Goal: Information Seeking & Learning: Learn about a topic

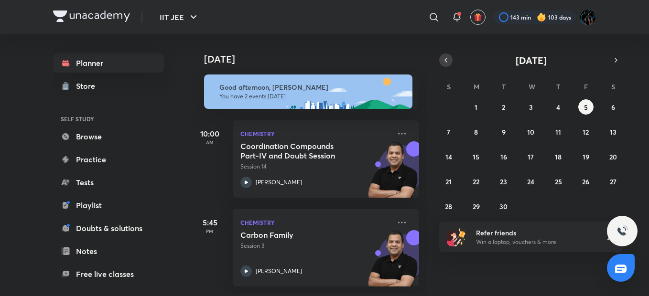
drag, startPoint x: 307, startPoint y: 16, endPoint x: 452, endPoint y: 57, distance: 150.2
click at [307, 16] on div "​" at bounding box center [356, 17] width 176 height 23
click at [450, 57] on button "button" at bounding box center [445, 60] width 13 height 13
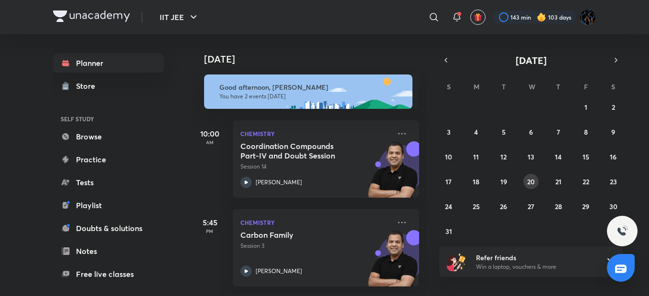
click at [531, 180] on abbr "20" at bounding box center [531, 181] width 8 height 9
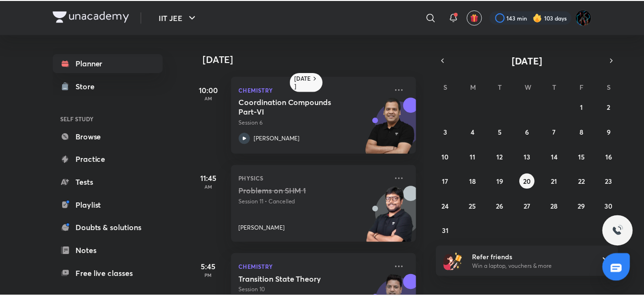
scroll to position [139, 0]
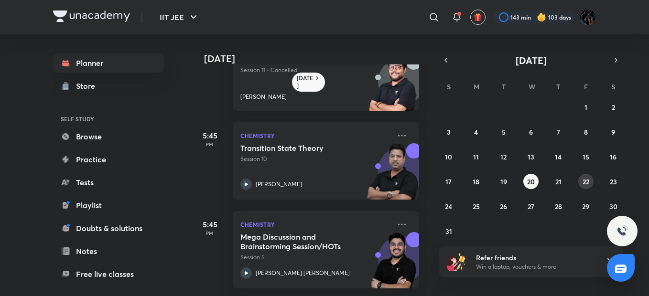
click at [583, 179] on abbr "22" at bounding box center [586, 181] width 7 height 9
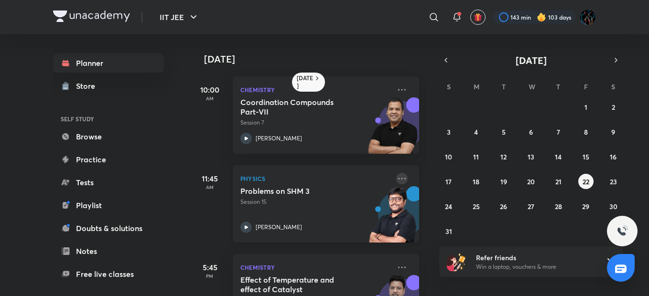
click at [396, 177] on icon at bounding box center [401, 178] width 11 height 11
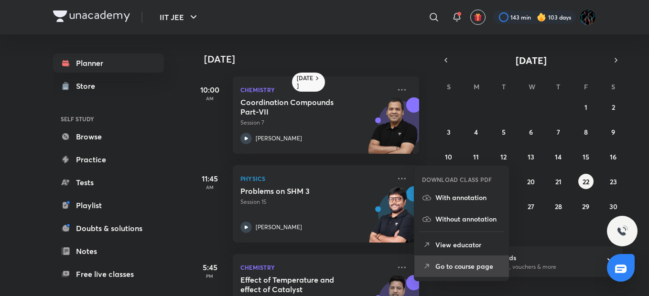
click at [450, 266] on p "Go to course page" at bounding box center [468, 266] width 66 height 10
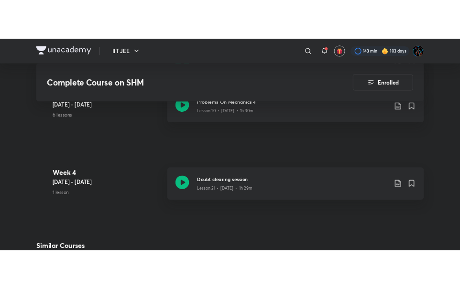
scroll to position [1825, 0]
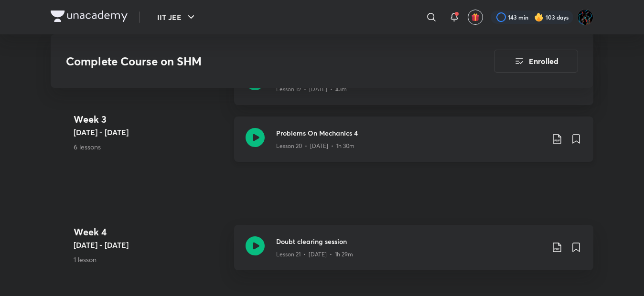
click at [555, 137] on icon at bounding box center [556, 138] width 11 height 11
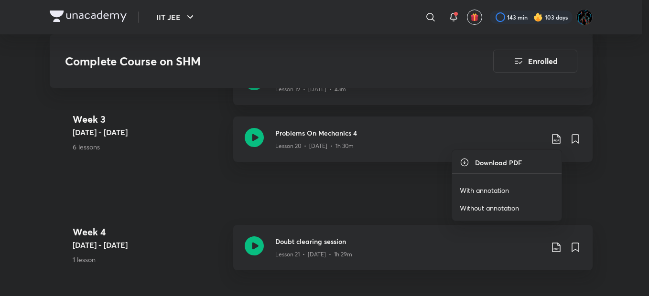
click at [468, 185] on p "With annotation" at bounding box center [484, 190] width 49 height 10
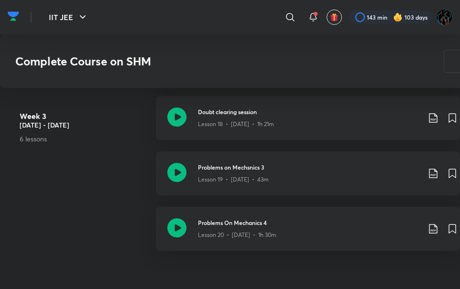
scroll to position [1692, 0]
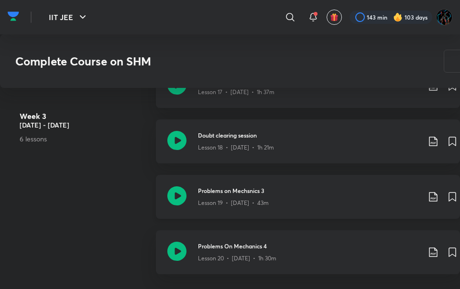
click at [433, 197] on icon at bounding box center [432, 196] width 11 height 11
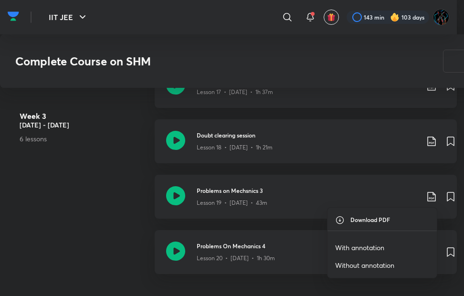
click at [131, 202] on div at bounding box center [232, 148] width 464 height 296
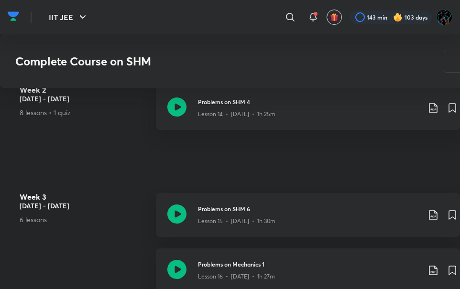
scroll to position [1443, 0]
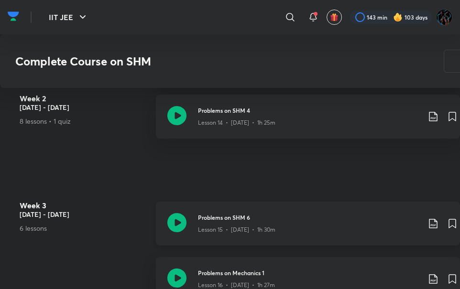
click at [432, 223] on icon at bounding box center [432, 223] width 11 height 11
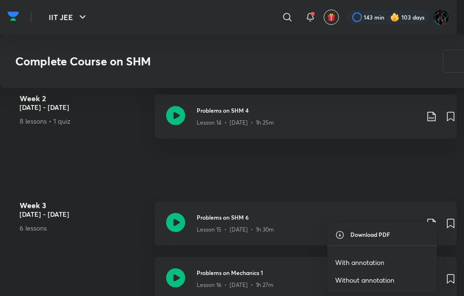
click at [377, 262] on p "With annotation" at bounding box center [359, 263] width 49 height 10
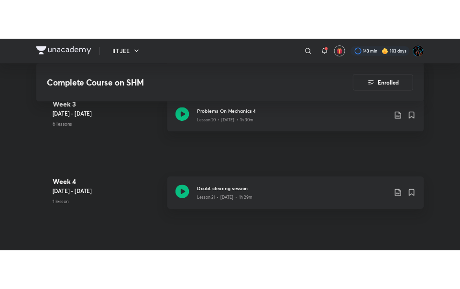
scroll to position [1860, 0]
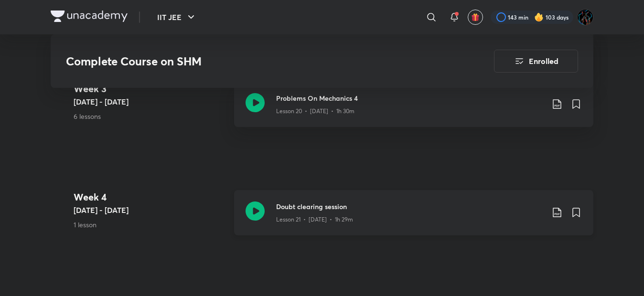
click at [554, 210] on icon at bounding box center [556, 212] width 11 height 11
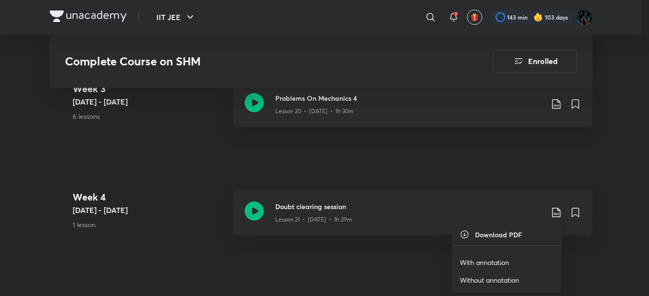
click at [491, 264] on p "With annotation" at bounding box center [484, 263] width 49 height 10
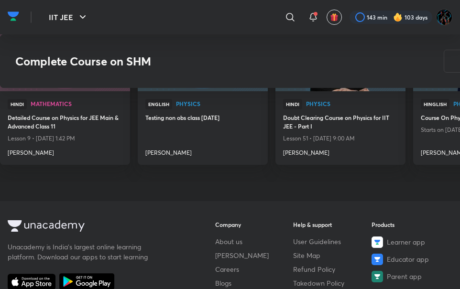
scroll to position [0, 0]
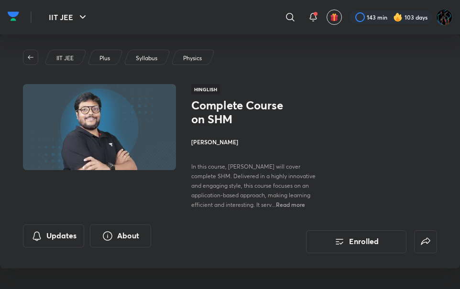
click at [12, 17] on img at bounding box center [13, 16] width 11 height 14
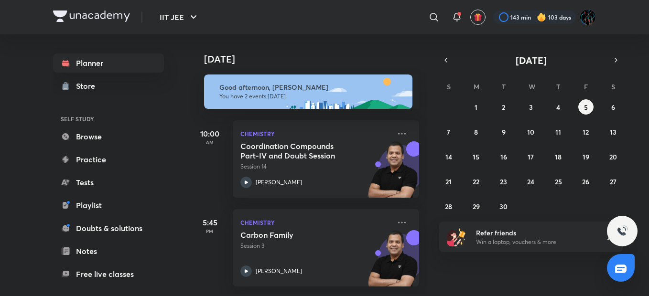
click at [442, 54] on div "[DATE]" at bounding box center [530, 60] width 183 height 13
click at [444, 60] on icon "button" at bounding box center [446, 60] width 8 height 9
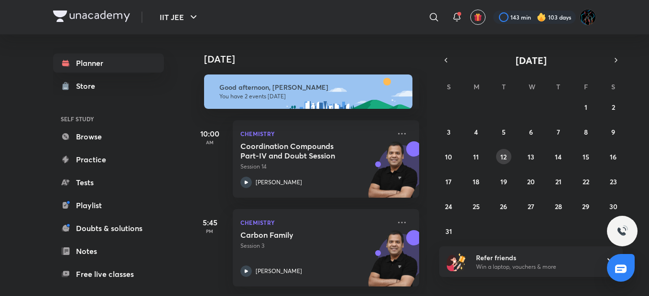
click at [501, 151] on button "12" at bounding box center [503, 156] width 15 height 15
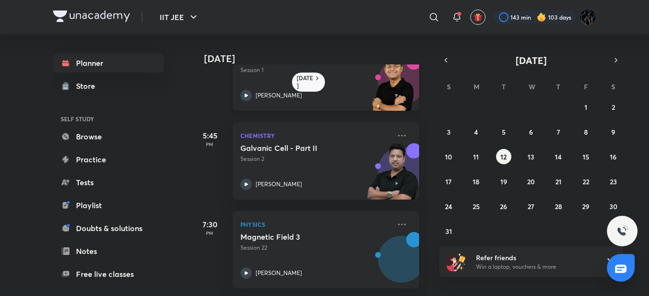
scroll to position [139, 0]
click at [396, 219] on icon at bounding box center [401, 224] width 11 height 11
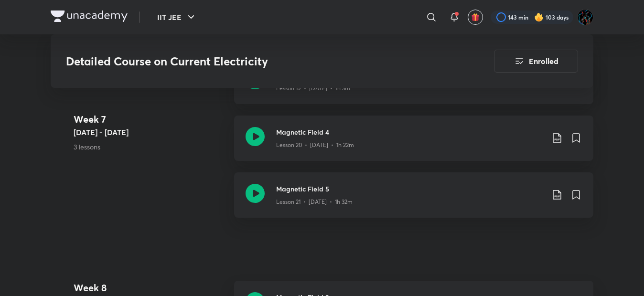
scroll to position [1911, 0]
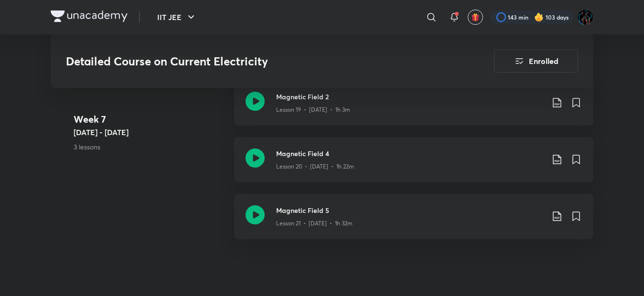
click at [89, 20] on img at bounding box center [89, 16] width 77 height 11
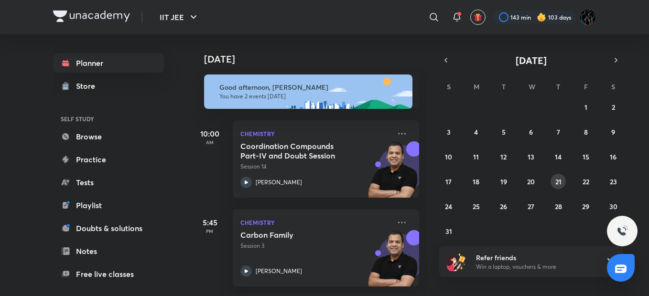
click at [551, 183] on button "21" at bounding box center [557, 181] width 15 height 15
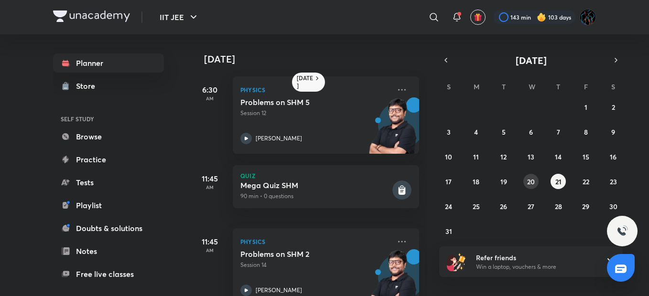
click at [532, 182] on abbr "20" at bounding box center [531, 181] width 8 height 9
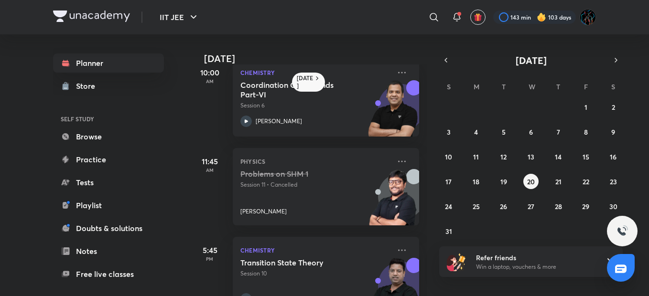
scroll to position [11, 0]
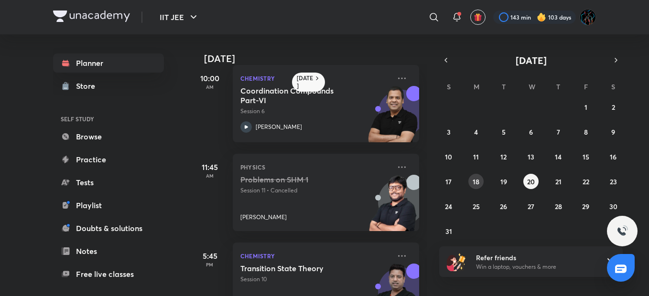
click at [482, 183] on button "18" at bounding box center [475, 181] width 15 height 15
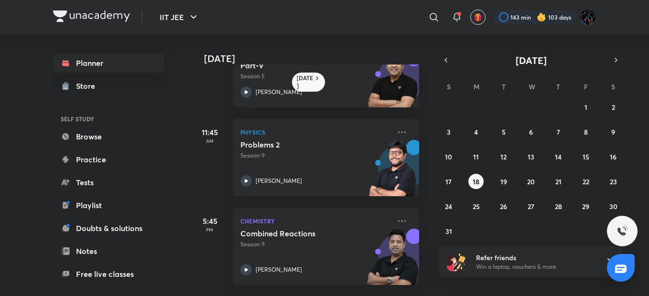
scroll to position [132, 0]
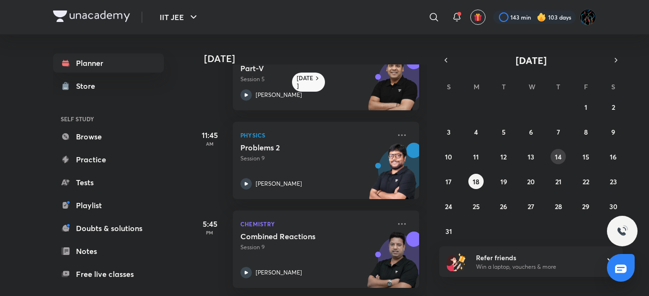
click at [557, 152] on abbr "14" at bounding box center [558, 156] width 7 height 9
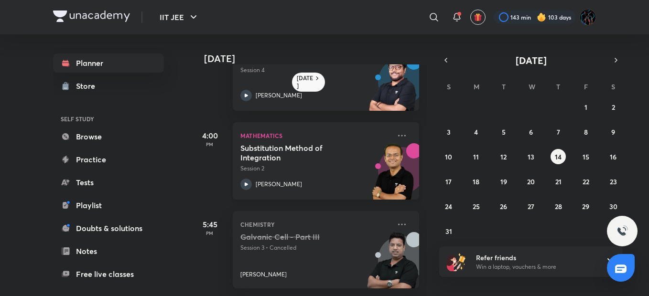
scroll to position [0, 0]
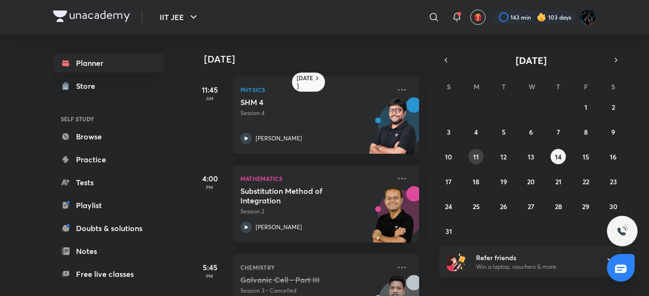
click at [476, 155] on abbr "11" at bounding box center [476, 156] width 6 height 9
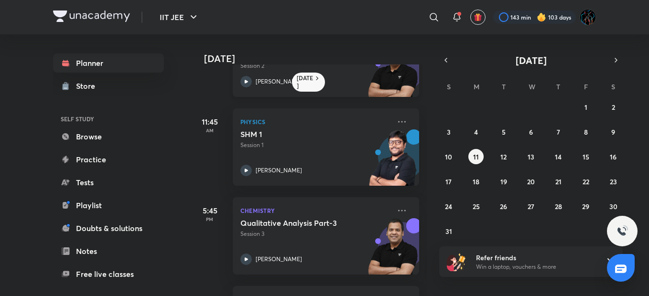
scroll to position [49, 0]
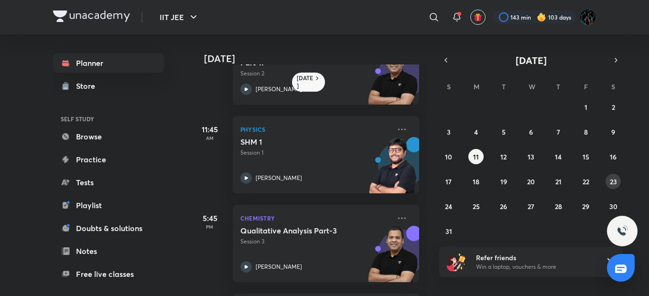
click at [607, 180] on button "23" at bounding box center [612, 181] width 15 height 15
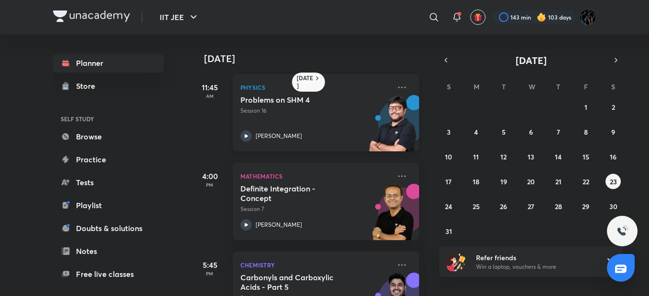
scroll to position [0, 0]
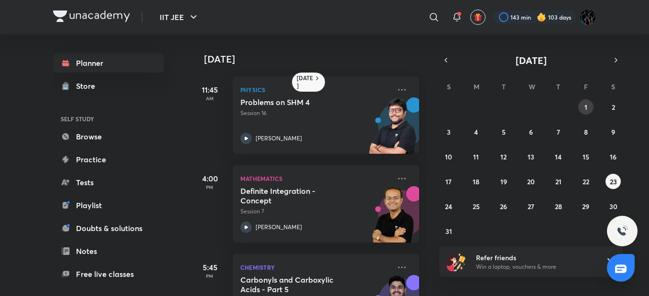
drag, startPoint x: 592, startPoint y: 101, endPoint x: 587, endPoint y: 108, distance: 9.3
click at [587, 108] on button "1" at bounding box center [585, 106] width 15 height 15
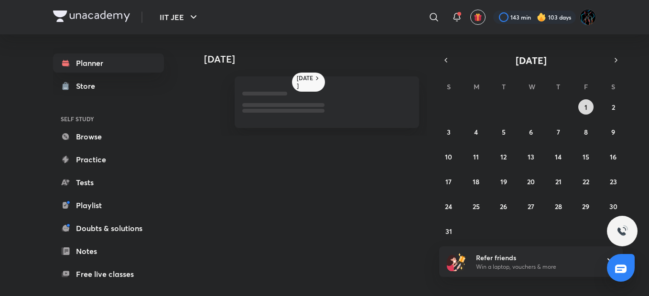
click at [587, 108] on abbr "1" at bounding box center [585, 107] width 3 height 9
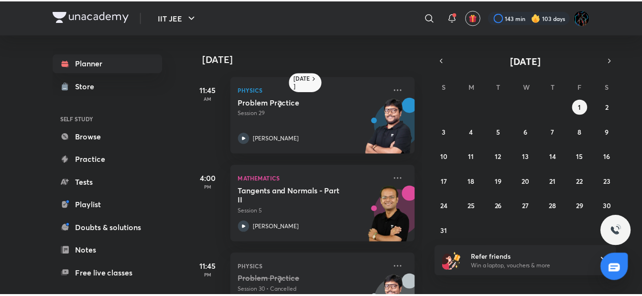
scroll to position [50, 0]
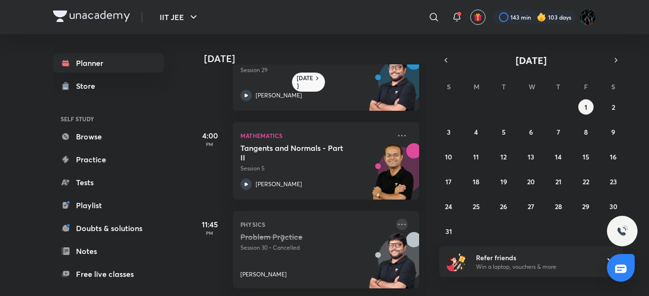
click at [398, 220] on icon at bounding box center [401, 224] width 11 height 11
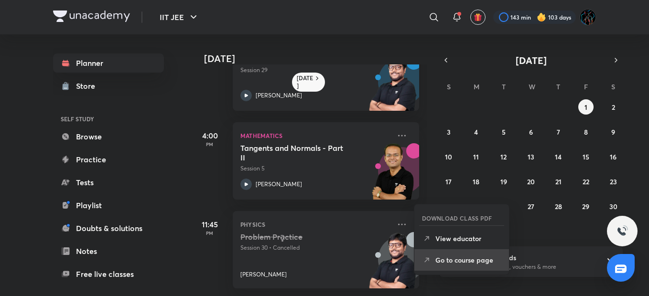
click at [429, 257] on icon at bounding box center [427, 261] width 10 height 10
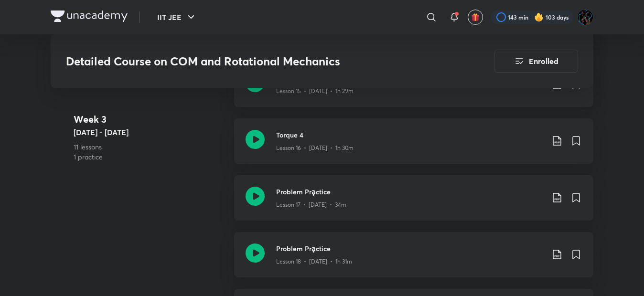
scroll to position [1560, 0]
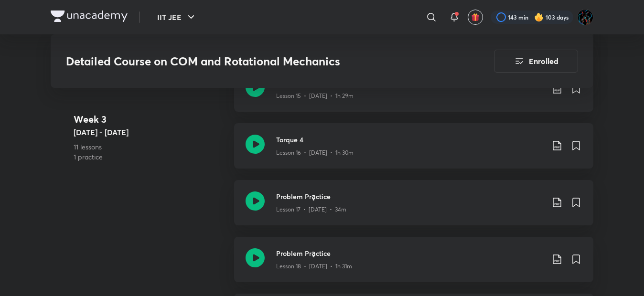
click at [65, 19] on img at bounding box center [89, 16] width 77 height 11
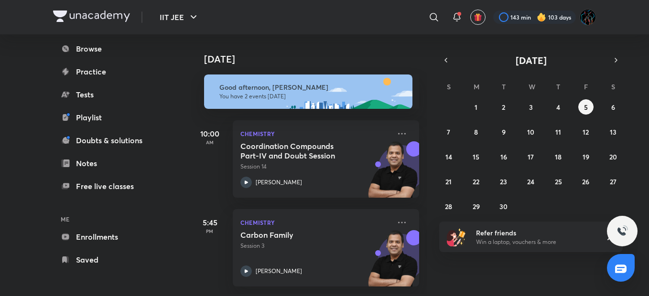
click at [78, 237] on link "Enrollments" at bounding box center [108, 236] width 111 height 19
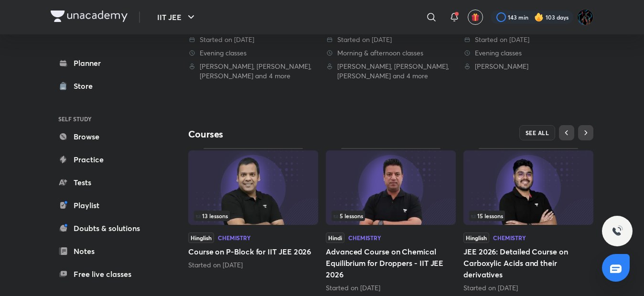
scroll to position [347, 0]
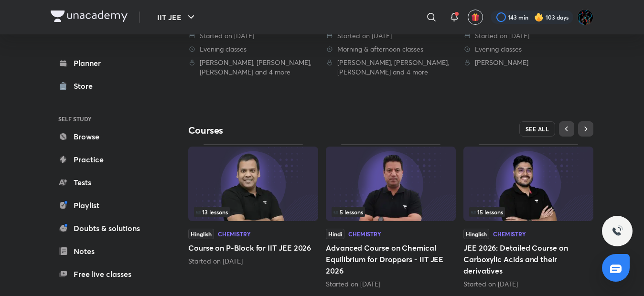
click at [524, 125] on button "SEE ALL" at bounding box center [537, 128] width 36 height 15
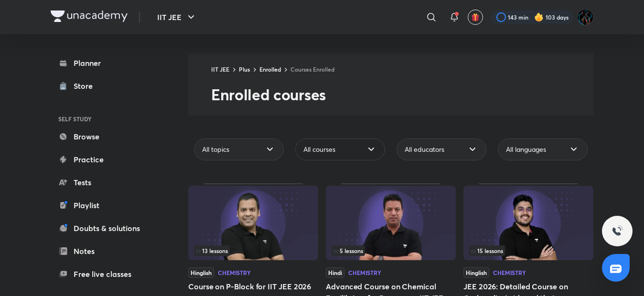
click at [314, 147] on span "All courses" at bounding box center [319, 150] width 32 height 10
click at [424, 151] on span "All educators" at bounding box center [425, 150] width 40 height 10
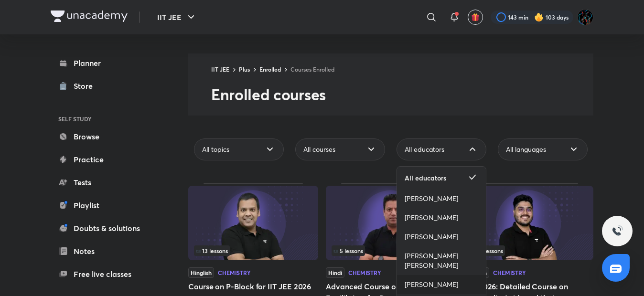
click at [413, 290] on span "[PERSON_NAME]" at bounding box center [432, 285] width 54 height 10
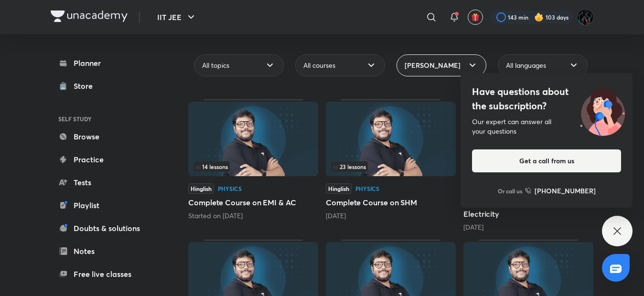
scroll to position [67, 0]
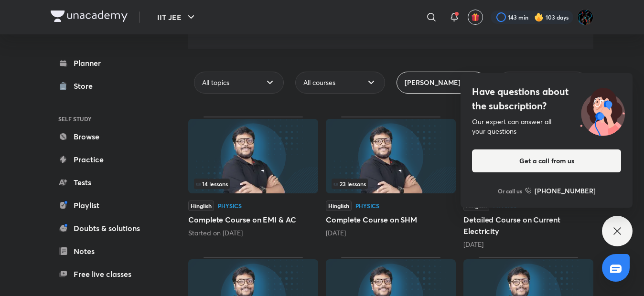
click at [606, 227] on div "Have questions about the subscription? Our expert can answer all your questions…" at bounding box center [617, 231] width 31 height 31
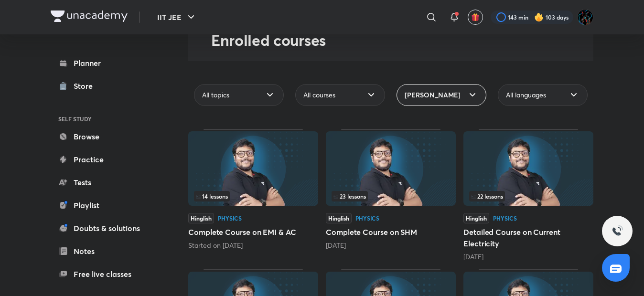
scroll to position [23, 0]
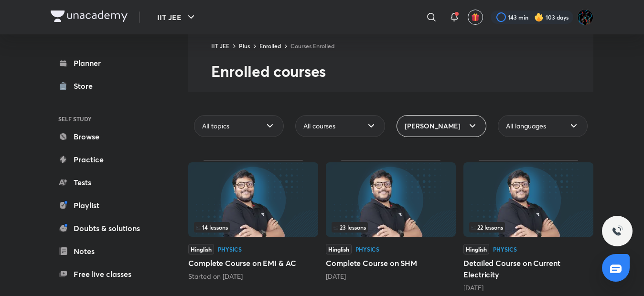
click at [237, 206] on img at bounding box center [253, 199] width 130 height 75
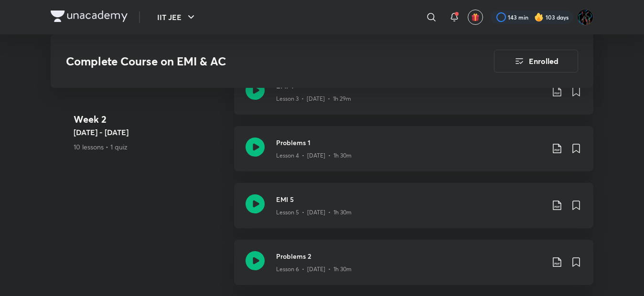
scroll to position [758, 0]
click at [554, 206] on icon at bounding box center [556, 204] width 11 height 11
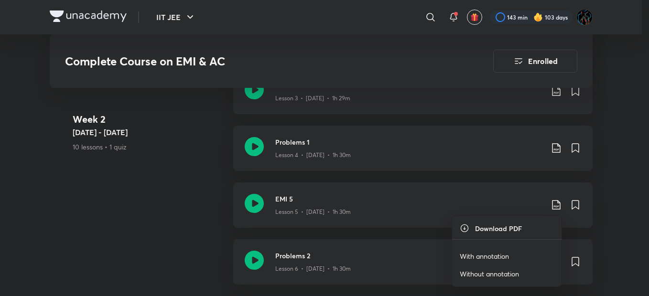
click at [486, 256] on p "With annotation" at bounding box center [484, 256] width 49 height 10
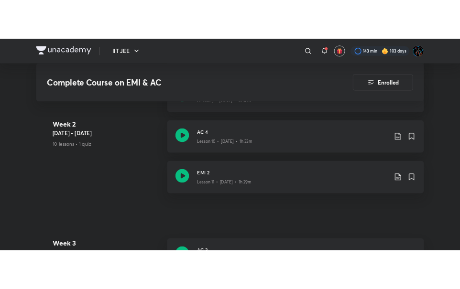
scroll to position [1160, 0]
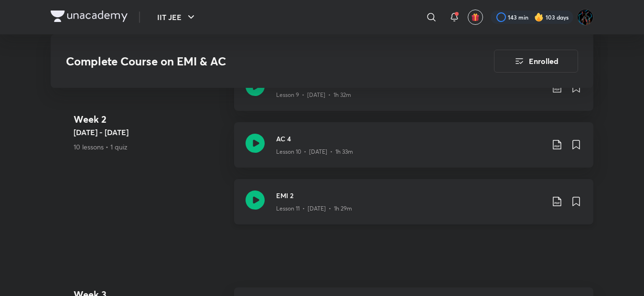
click at [555, 202] on icon at bounding box center [556, 201] width 11 height 11
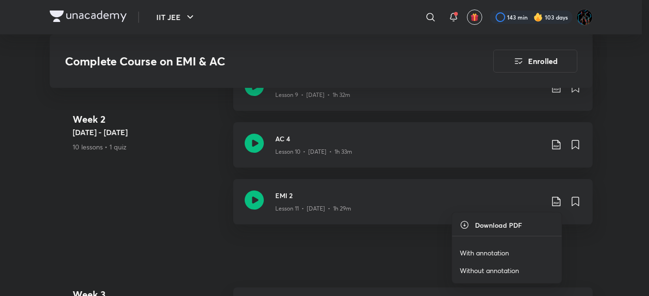
click at [487, 258] on li "With annotation" at bounding box center [506, 253] width 109 height 18
click at [486, 253] on p "With annotation" at bounding box center [484, 253] width 49 height 10
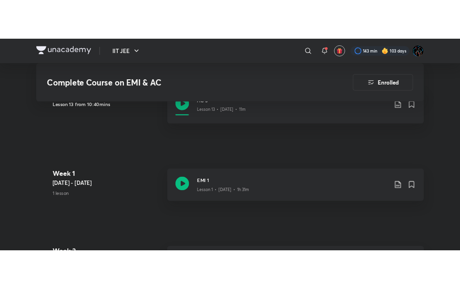
scroll to position [484, 0]
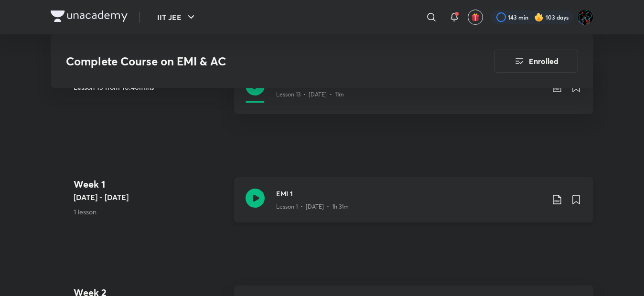
click at [557, 197] on icon at bounding box center [556, 199] width 11 height 11
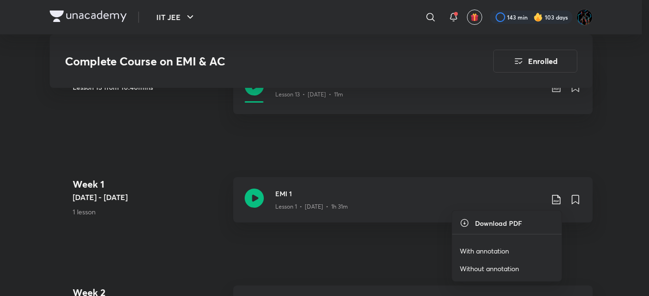
click at [504, 246] on p "With annotation" at bounding box center [484, 251] width 49 height 10
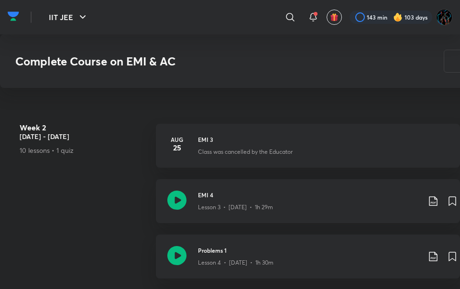
scroll to position [647, 0]
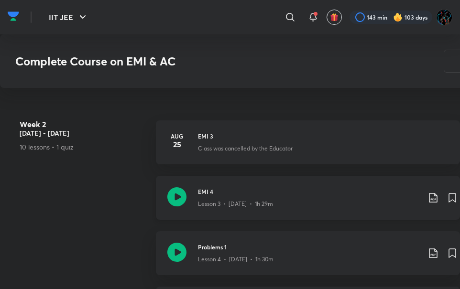
click at [432, 199] on icon at bounding box center [432, 197] width 11 height 11
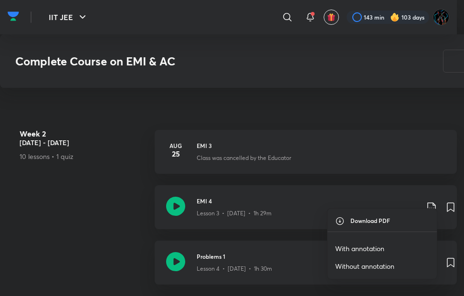
click at [371, 246] on p "With annotation" at bounding box center [359, 249] width 49 height 10
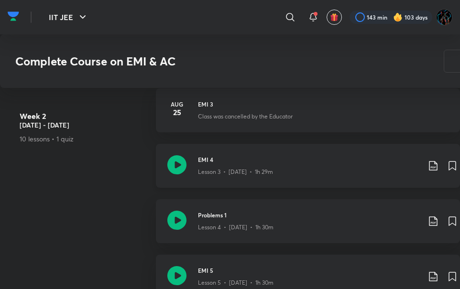
scroll to position [694, 0]
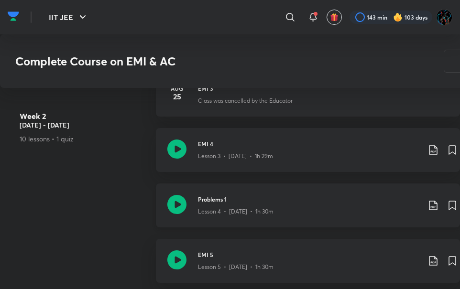
click at [434, 204] on icon at bounding box center [432, 205] width 11 height 11
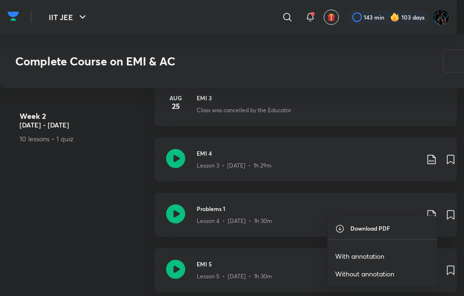
click at [357, 255] on p "With annotation" at bounding box center [359, 256] width 49 height 10
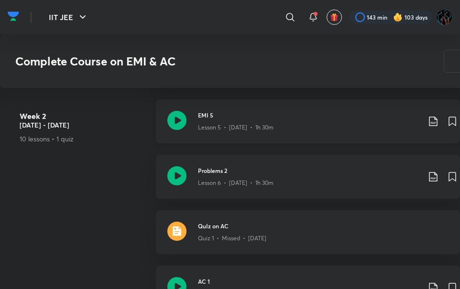
scroll to position [816, 0]
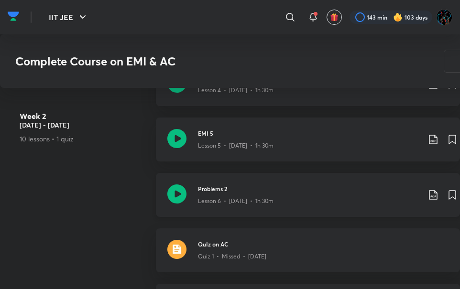
click at [431, 195] on icon at bounding box center [432, 194] width 11 height 11
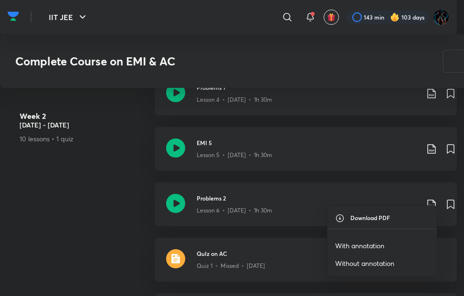
click at [375, 244] on p "With annotation" at bounding box center [359, 246] width 49 height 10
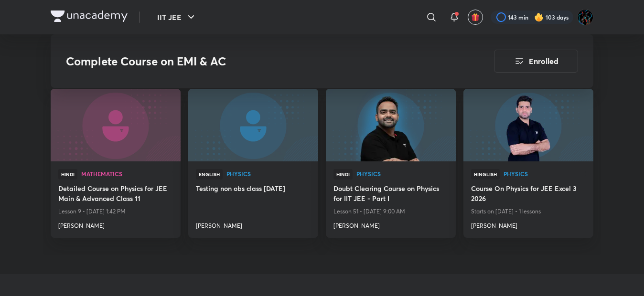
scroll to position [0, 0]
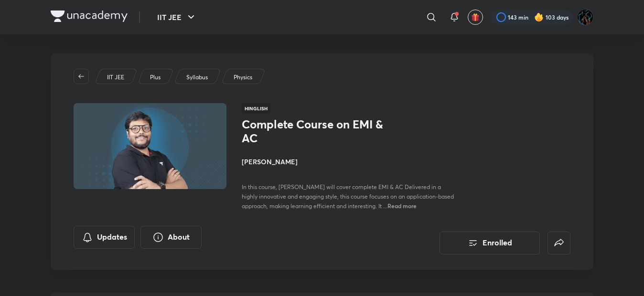
click at [58, 23] on div at bounding box center [89, 18] width 77 height 14
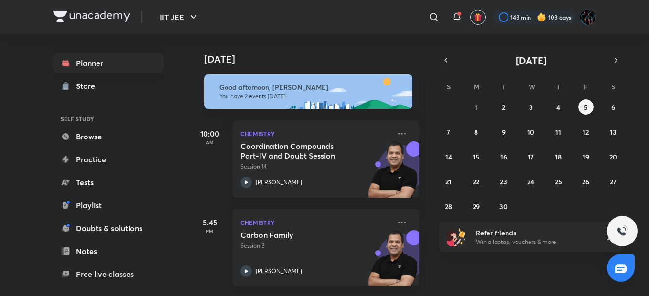
scroll to position [5, 0]
click at [558, 108] on abbr "4" at bounding box center [558, 107] width 4 height 9
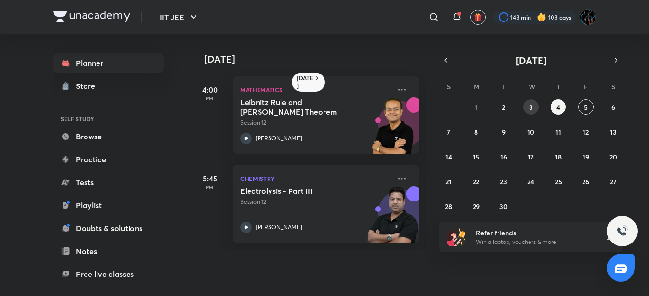
click at [534, 104] on button "3" at bounding box center [530, 106] width 15 height 15
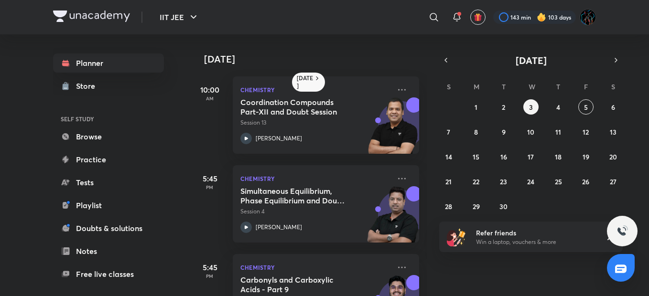
click at [505, 115] on div "31 1 2 3 4 5 6 7 8 9 10 11 12 13 14 15 16 17 18 19 20 21 22 23 24 25 26 27 28 2…" at bounding box center [530, 156] width 183 height 115
click at [502, 105] on abbr "2" at bounding box center [503, 107] width 3 height 9
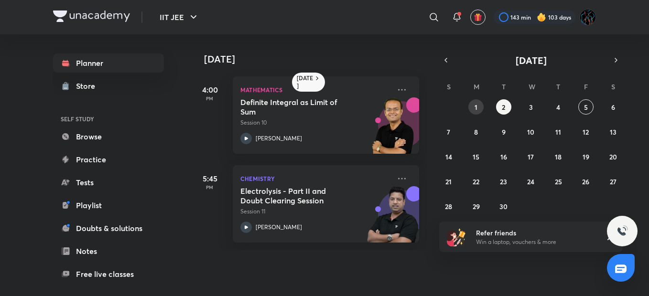
click at [475, 105] on abbr "1" at bounding box center [476, 107] width 3 height 9
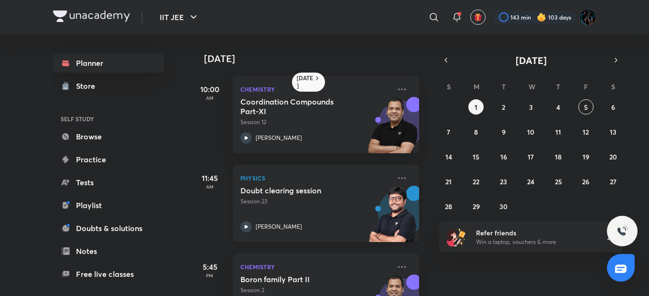
scroll to position [0, 0]
click at [552, 107] on button "4" at bounding box center [557, 106] width 15 height 15
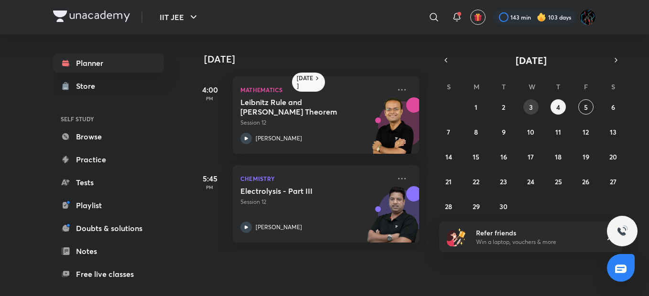
click at [532, 107] on abbr "3" at bounding box center [531, 107] width 4 height 9
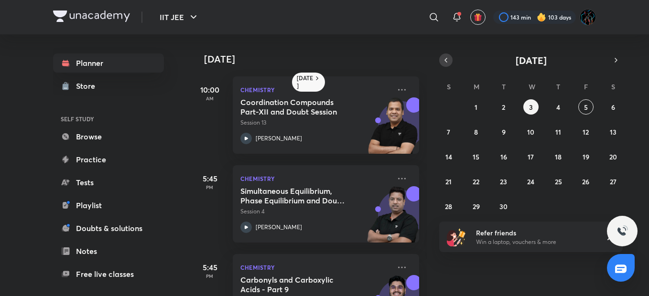
click at [452, 57] on button "button" at bounding box center [445, 60] width 13 height 13
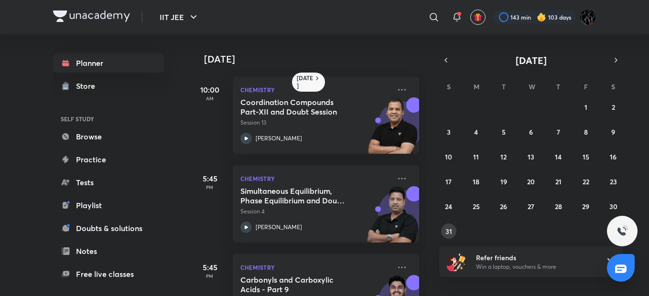
click at [441, 233] on button "31" at bounding box center [448, 231] width 15 height 15
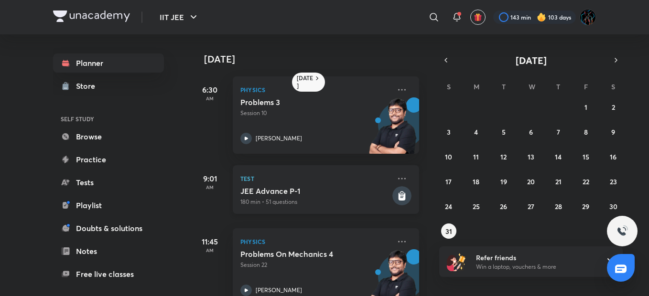
scroll to position [354, 0]
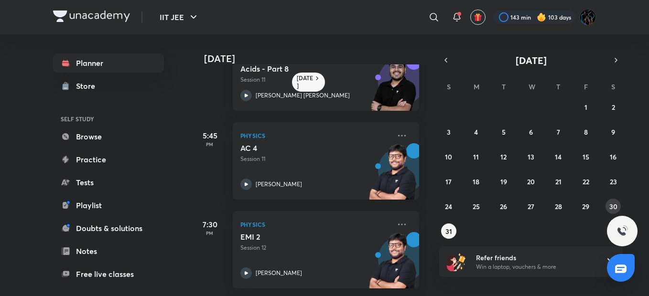
click at [610, 205] on abbr "30" at bounding box center [613, 206] width 8 height 9
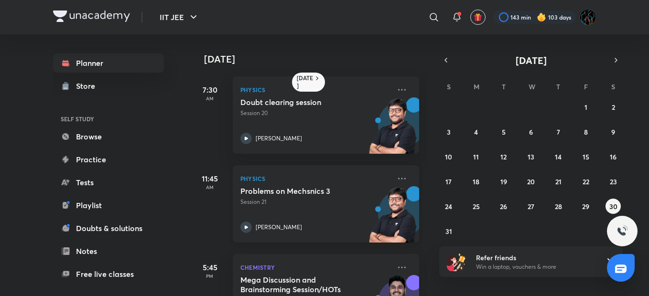
scroll to position [139, 0]
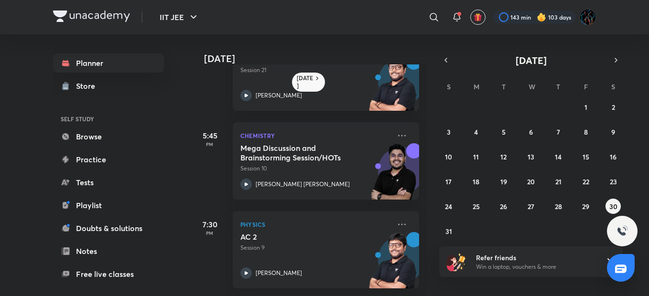
click at [594, 210] on div "27 28 29 30 31 1 2 3 4 5 6 7 8 9 10 11 12 13 14 15 16 17 18 19 20 21 22 23 24 2…" at bounding box center [530, 169] width 183 height 140
click at [584, 211] on abbr "29" at bounding box center [585, 206] width 7 height 9
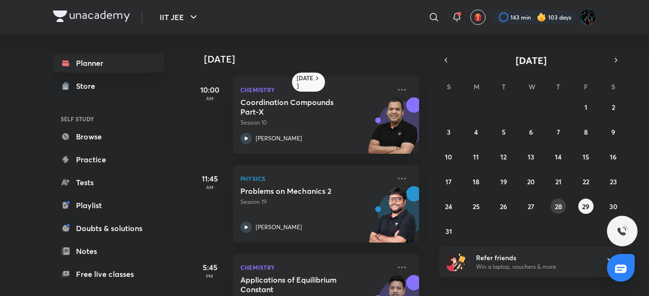
click at [557, 210] on abbr "28" at bounding box center [558, 206] width 7 height 9
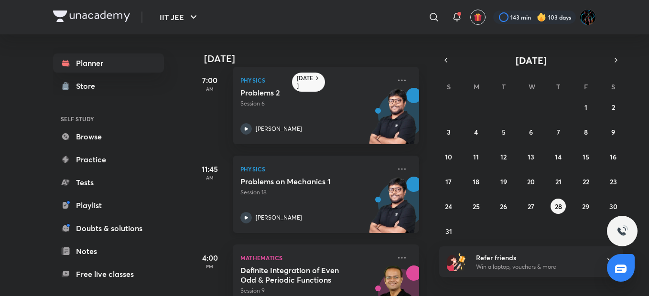
scroll to position [0, 0]
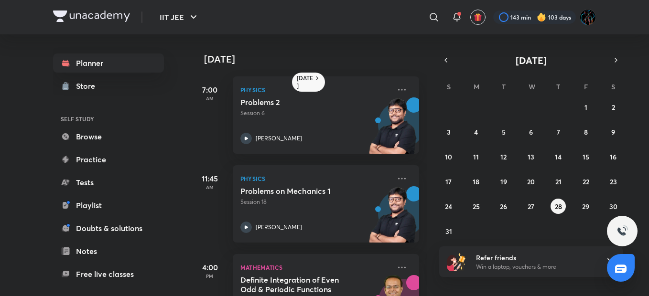
click at [589, 214] on div "27 28 29 30 31 1 2 3 4 5 6 7 8 9 10 11 12 13 14 15 16 17 18 19 20 21 22 23 24 2…" at bounding box center [530, 169] width 183 height 140
click at [535, 210] on button "27" at bounding box center [530, 206] width 15 height 15
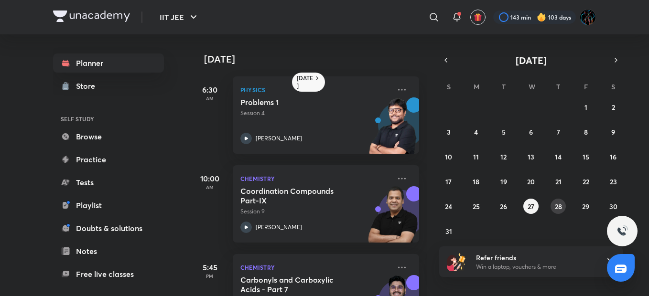
click at [556, 209] on abbr "28" at bounding box center [558, 206] width 7 height 9
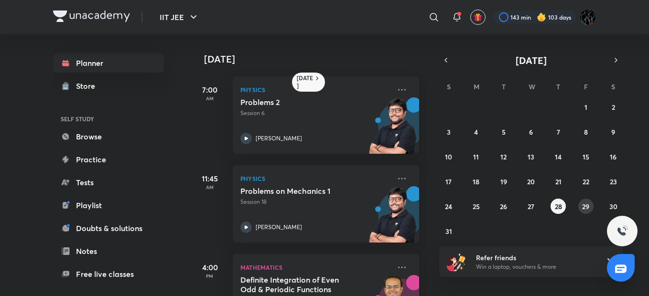
click at [582, 208] on abbr "29" at bounding box center [585, 206] width 7 height 9
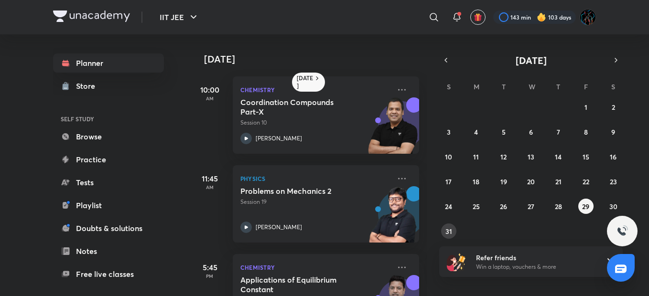
click at [448, 231] on abbr "31" at bounding box center [448, 231] width 7 height 9
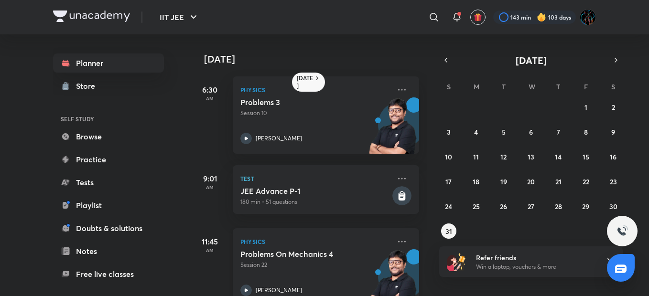
scroll to position [354, 0]
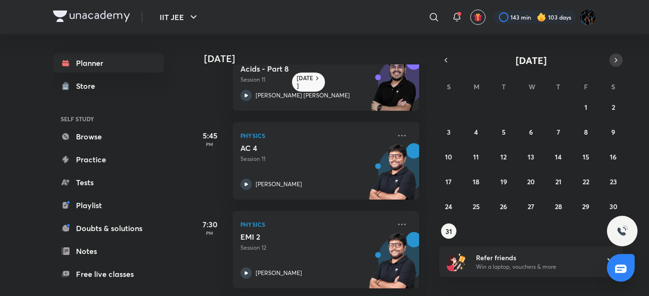
click at [613, 56] on icon "button" at bounding box center [616, 60] width 8 height 9
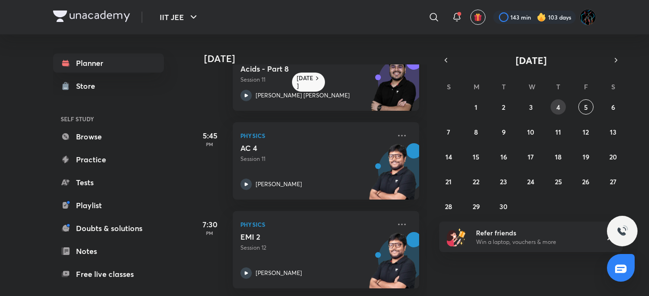
click at [558, 111] on abbr "4" at bounding box center [558, 107] width 4 height 9
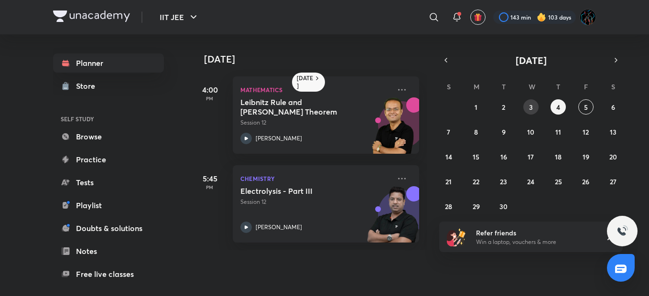
click at [537, 110] on button "3" at bounding box center [530, 106] width 15 height 15
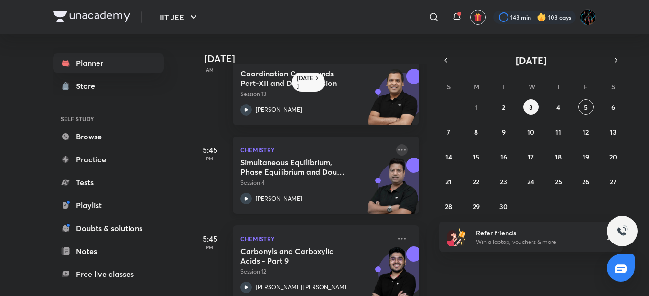
scroll to position [22, 0]
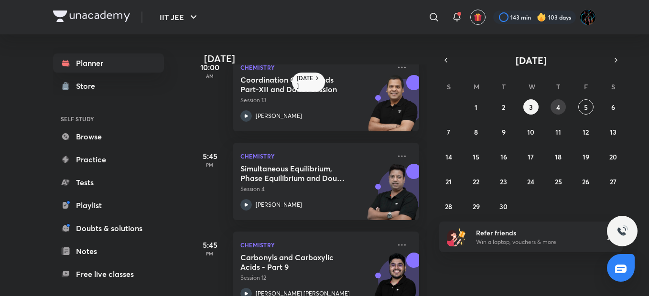
click at [559, 109] on abbr "4" at bounding box center [558, 107] width 4 height 9
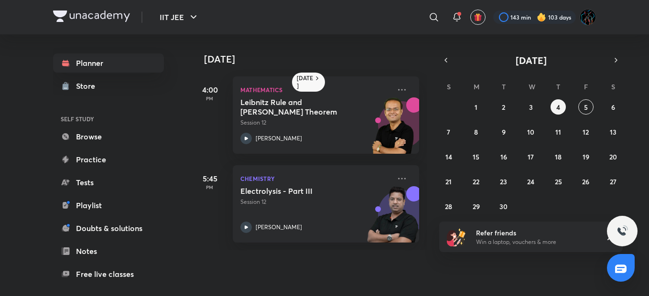
click at [522, 107] on div "31 1 2 3 4 5 6 7 8 9 10 11 12 13 14 15 16 17 18 19 20 21 22 23 24 25 26 27 28 2…" at bounding box center [530, 156] width 183 height 115
click at [486, 106] on div "31 1 2 3 4 5 6 7 8 9 10 11 12 13 14 15 16 17 18 19 20 21 22 23 24 25 26 27 28 2…" at bounding box center [530, 156] width 183 height 115
drag, startPoint x: 468, startPoint y: 108, endPoint x: 474, endPoint y: 108, distance: 5.7
click at [474, 108] on div "31 1 2 3 4 5 6 7 8 9 10 11 12 13 14 15 16 17 18 19 20 21 22 23 24 25 26 27 28 2…" at bounding box center [530, 156] width 183 height 115
click at [474, 108] on button "1" at bounding box center [475, 106] width 15 height 15
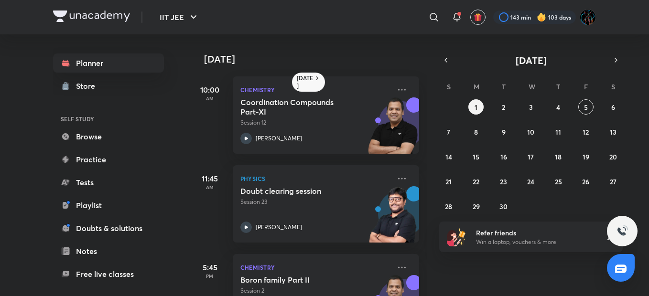
scroll to position [228, 0]
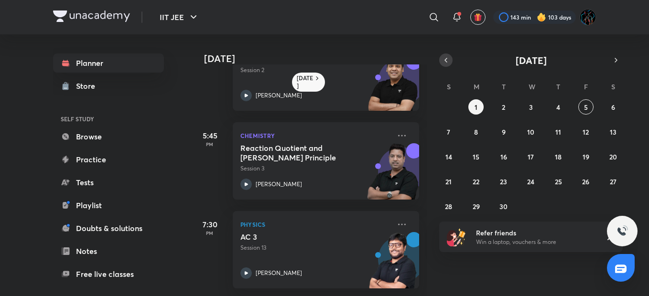
click at [444, 60] on icon "button" at bounding box center [446, 60] width 8 height 9
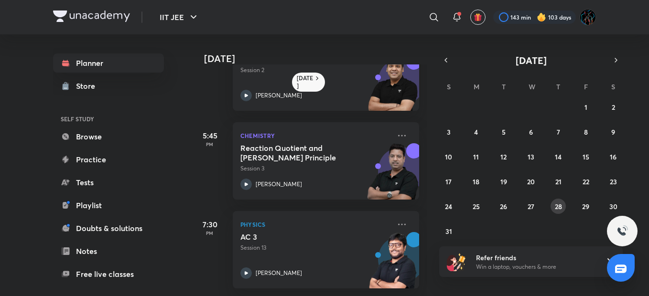
click at [563, 206] on button "28" at bounding box center [557, 206] width 15 height 15
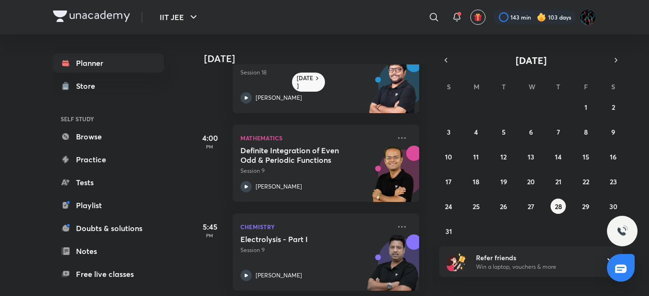
scroll to position [122, 0]
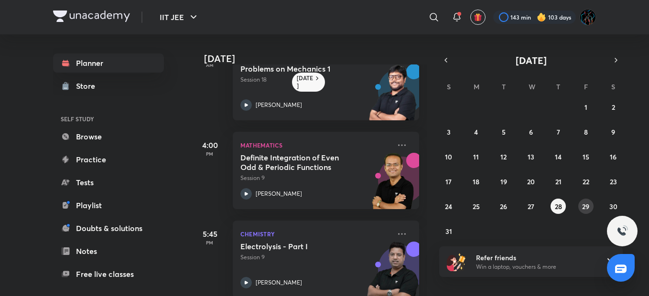
click at [582, 202] on abbr "29" at bounding box center [585, 206] width 7 height 9
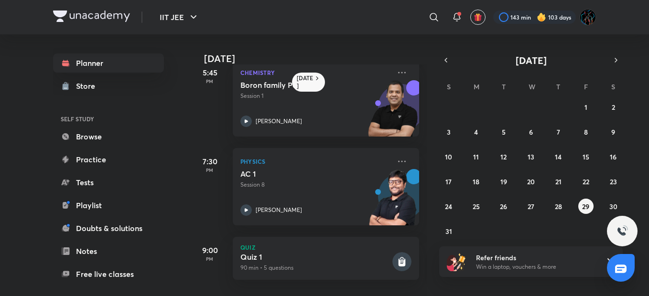
scroll to position [291, 0]
click at [532, 207] on abbr "27" at bounding box center [531, 206] width 7 height 9
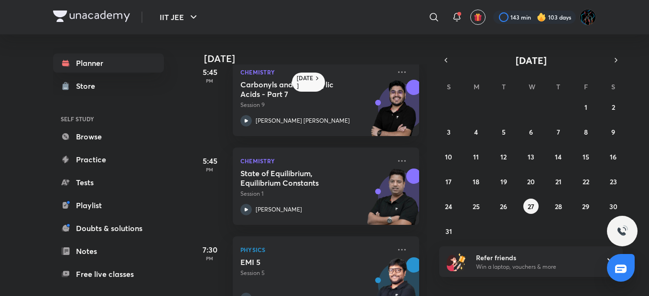
scroll to position [228, 0]
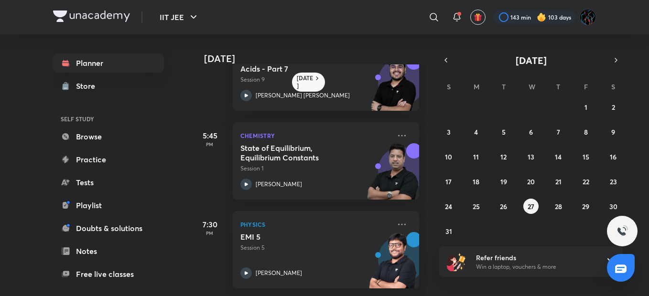
click at [85, 26] on div "IIT JEE ​ 143 min 103 days" at bounding box center [324, 17] width 543 height 34
drag, startPoint x: 85, startPoint y: 26, endPoint x: 79, endPoint y: 16, distance: 11.8
click at [79, 16] on img at bounding box center [91, 16] width 77 height 11
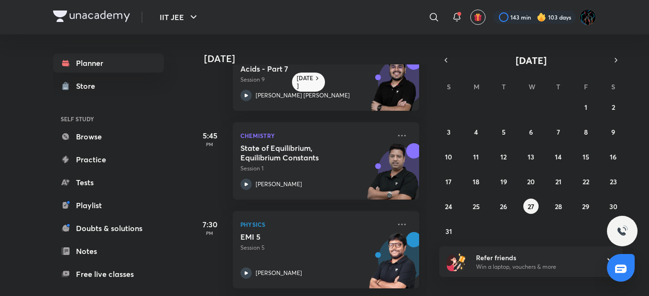
click at [79, 16] on img at bounding box center [91, 16] width 77 height 11
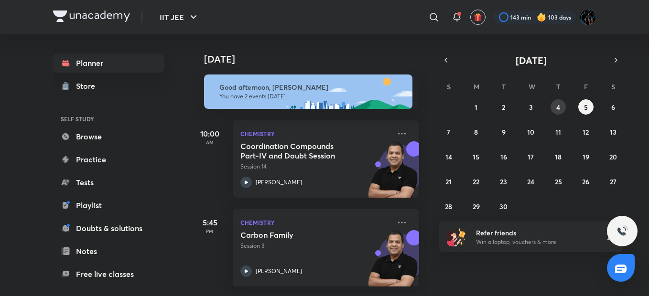
click at [561, 111] on button "4" at bounding box center [557, 106] width 15 height 15
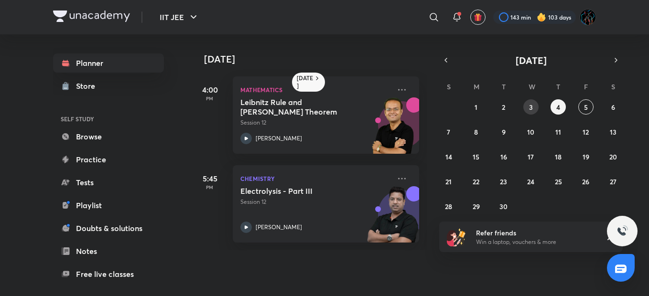
click at [537, 105] on button "3" at bounding box center [530, 106] width 15 height 15
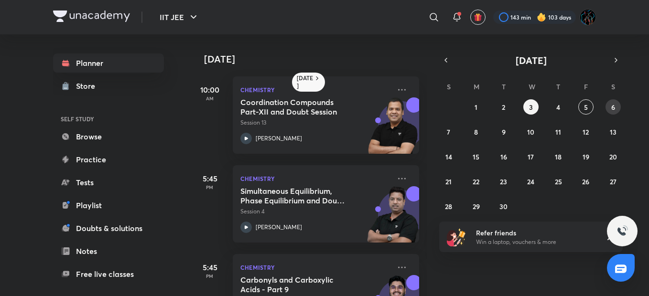
click at [614, 108] on abbr "6" at bounding box center [613, 107] width 4 height 9
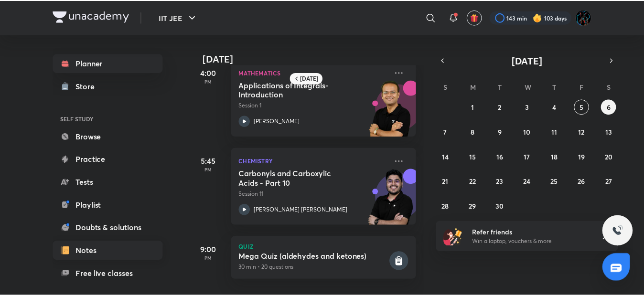
scroll to position [88, 0]
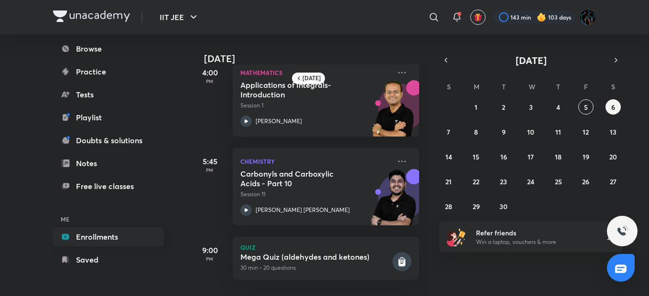
click at [100, 233] on link "Enrollments" at bounding box center [108, 236] width 111 height 19
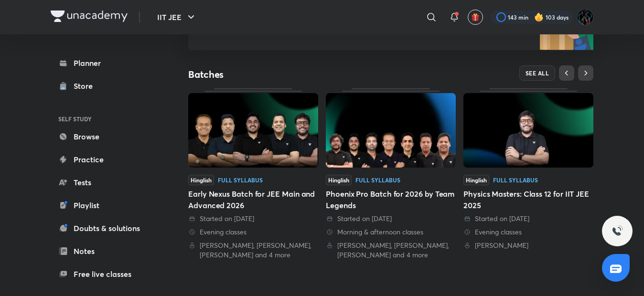
scroll to position [162, 0]
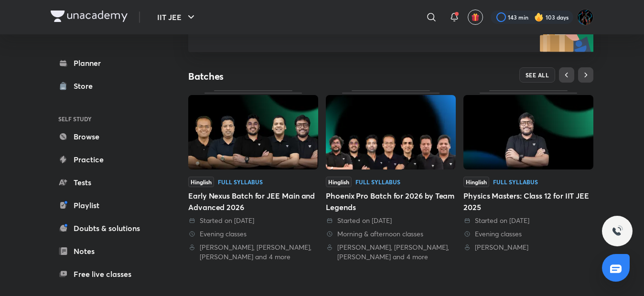
click at [398, 153] on img at bounding box center [391, 132] width 130 height 75
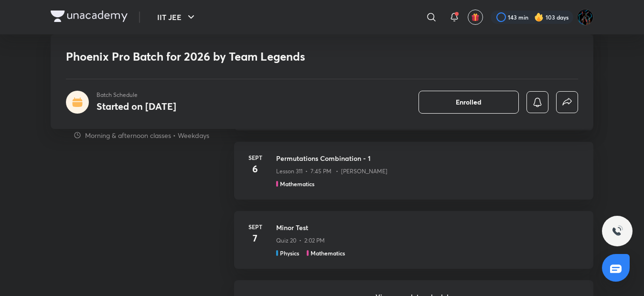
scroll to position [911, 0]
click at [483, 103] on button "Enrolled" at bounding box center [469, 102] width 100 height 23
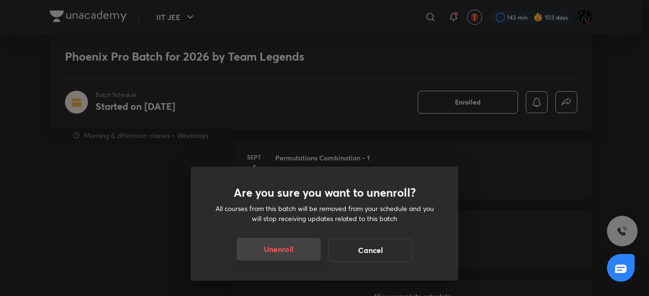
click at [277, 255] on button "Unenroll" at bounding box center [279, 249] width 84 height 23
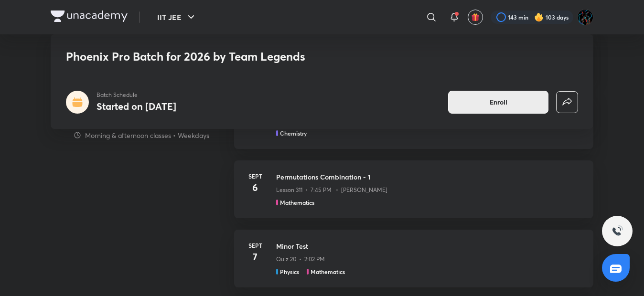
scroll to position [930, 0]
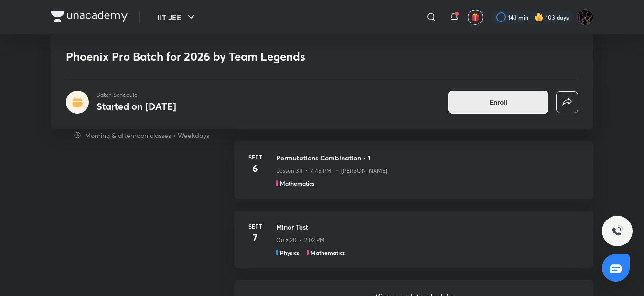
click at [499, 99] on span "Enroll" at bounding box center [499, 102] width 18 height 10
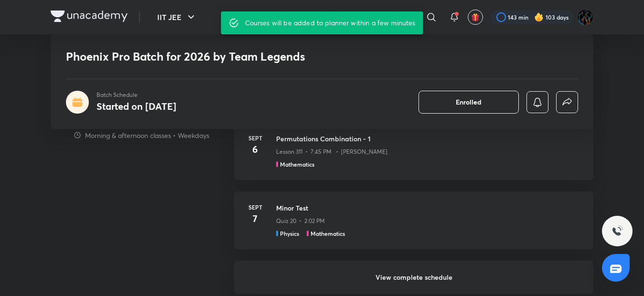
scroll to position [911, 0]
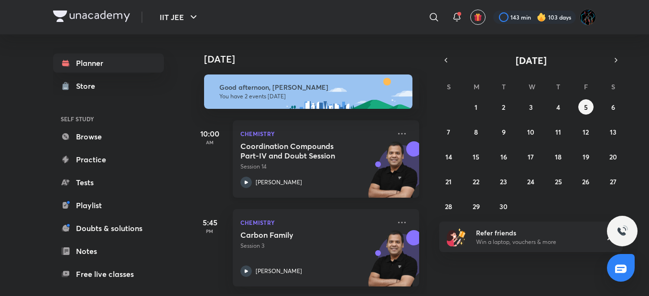
scroll to position [5, 0]
click at [554, 108] on button "4" at bounding box center [557, 106] width 15 height 15
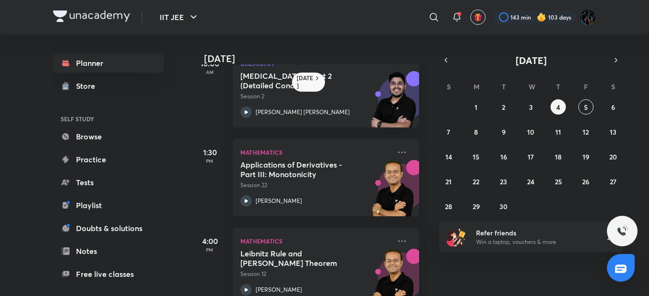
scroll to position [22, 0]
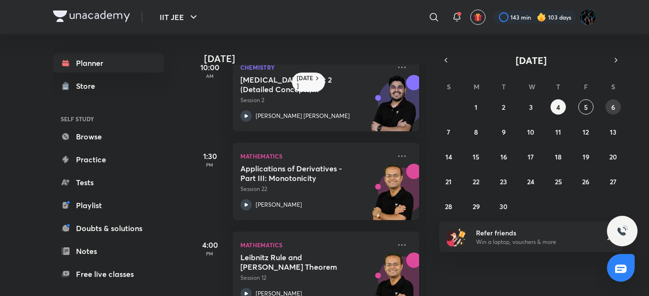
click at [609, 106] on button "6" at bounding box center [612, 106] width 15 height 15
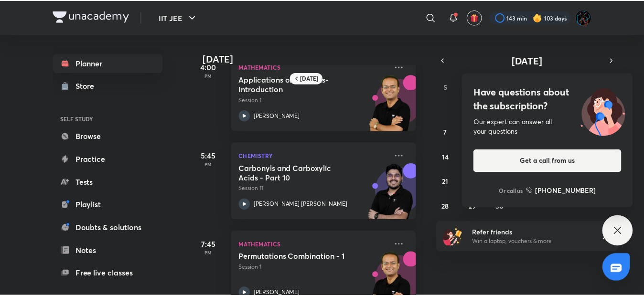
scroll to position [0, 0]
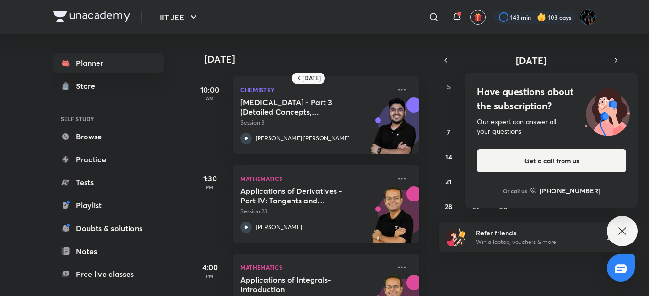
click at [615, 218] on div "Have questions about the subscription? Our expert can answer all your questions…" at bounding box center [622, 231] width 31 height 31
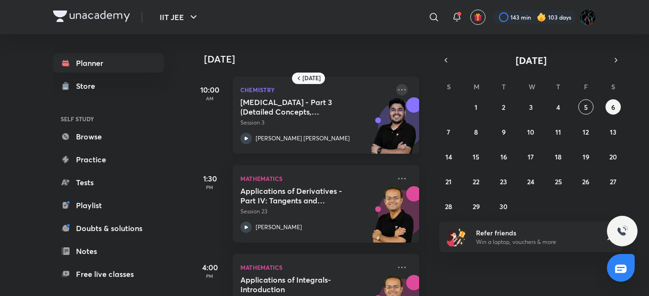
click at [396, 89] on icon at bounding box center [401, 89] width 11 height 11
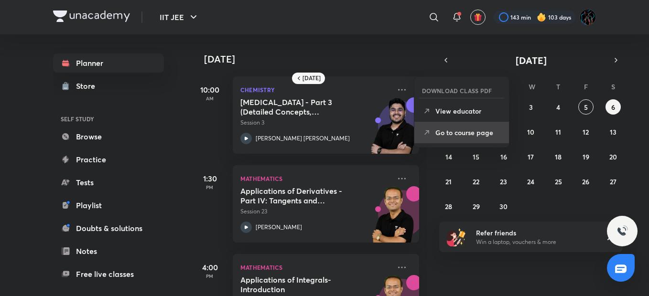
click at [454, 134] on p "Go to course page" at bounding box center [468, 133] width 66 height 10
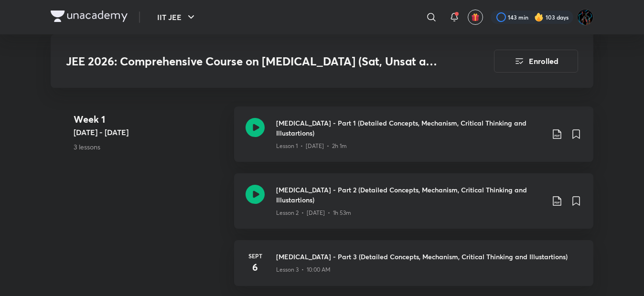
scroll to position [513, 0]
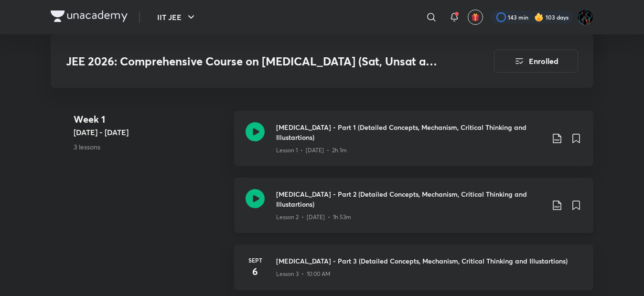
click at [353, 194] on h3 "[MEDICAL_DATA] - Part 2 (Detailed Concepts, Mechanism, Critical Thinking and Il…" at bounding box center [410, 199] width 268 height 20
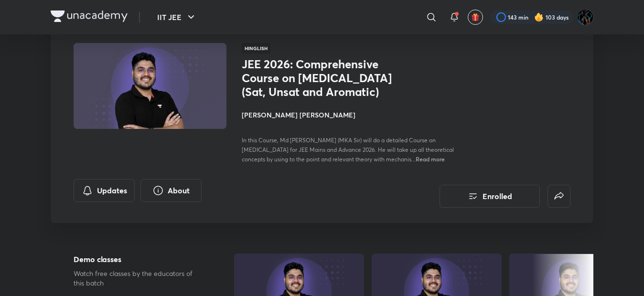
scroll to position [54, 0]
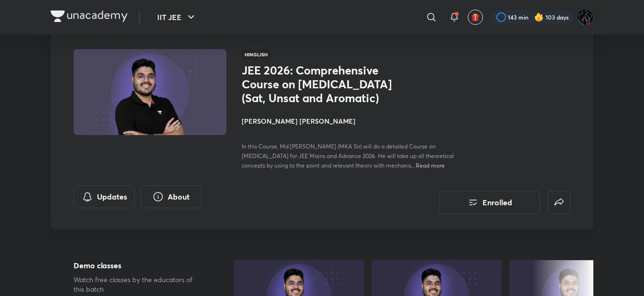
click at [105, 13] on img at bounding box center [89, 16] width 77 height 11
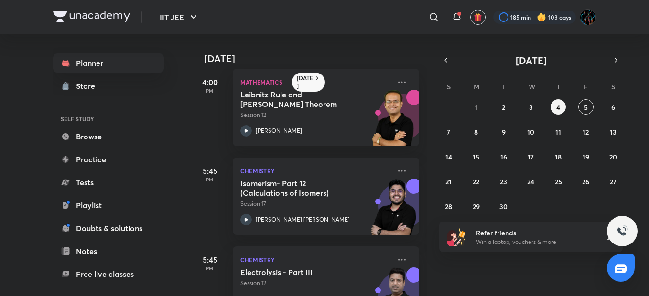
scroll to position [228, 0]
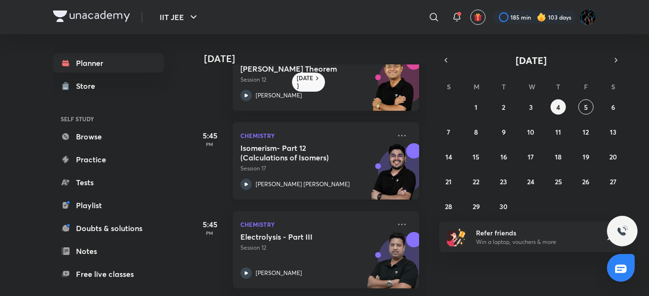
click at [367, 154] on img at bounding box center [393, 176] width 53 height 66
